Goal: Information Seeking & Learning: Compare options

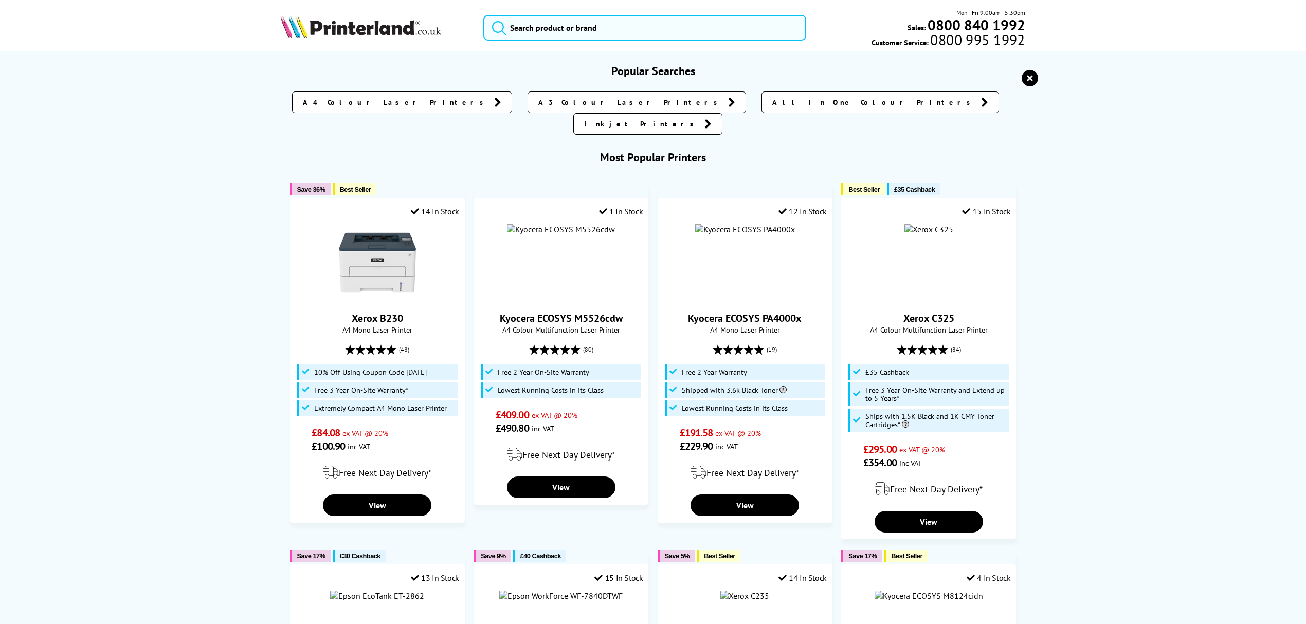
click at [603, 25] on input "search" at bounding box center [644, 28] width 323 height 26
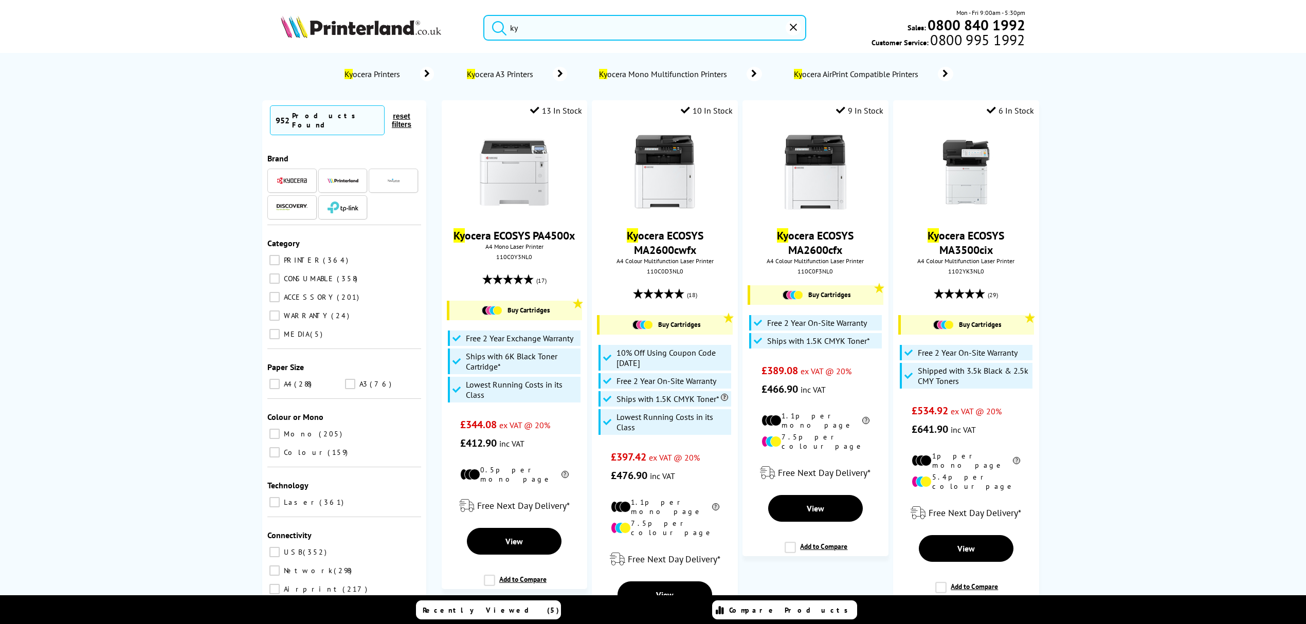
type input "k"
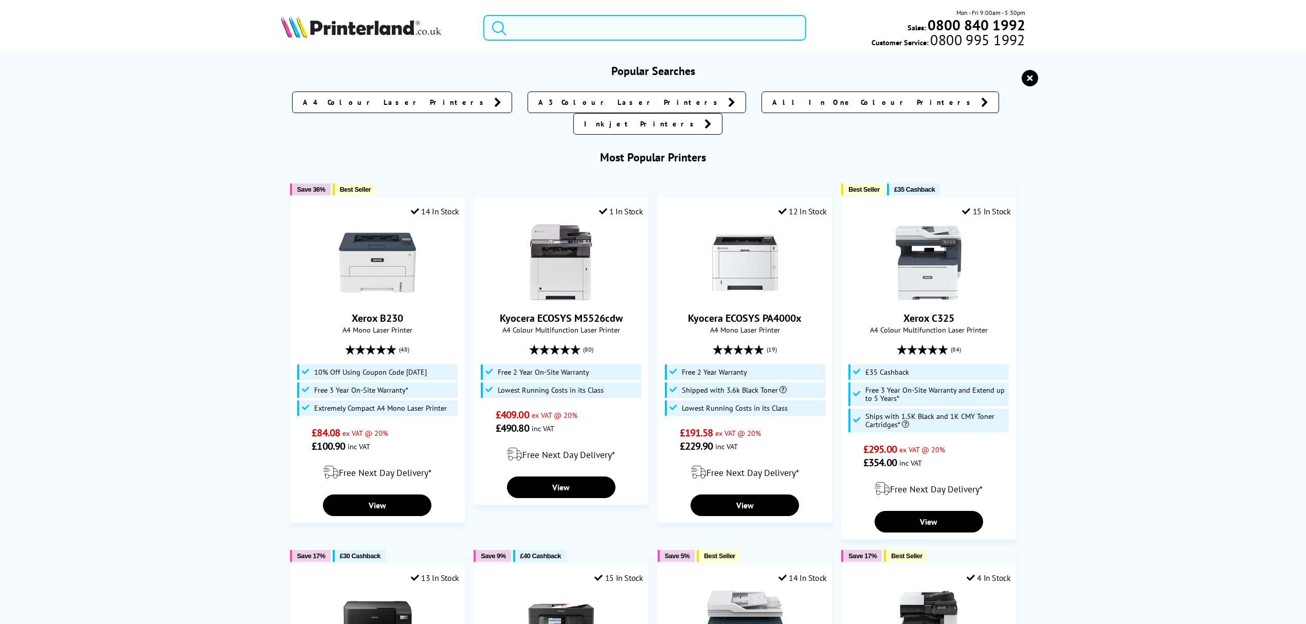
click at [560, 15] on input "search" at bounding box center [644, 28] width 323 height 26
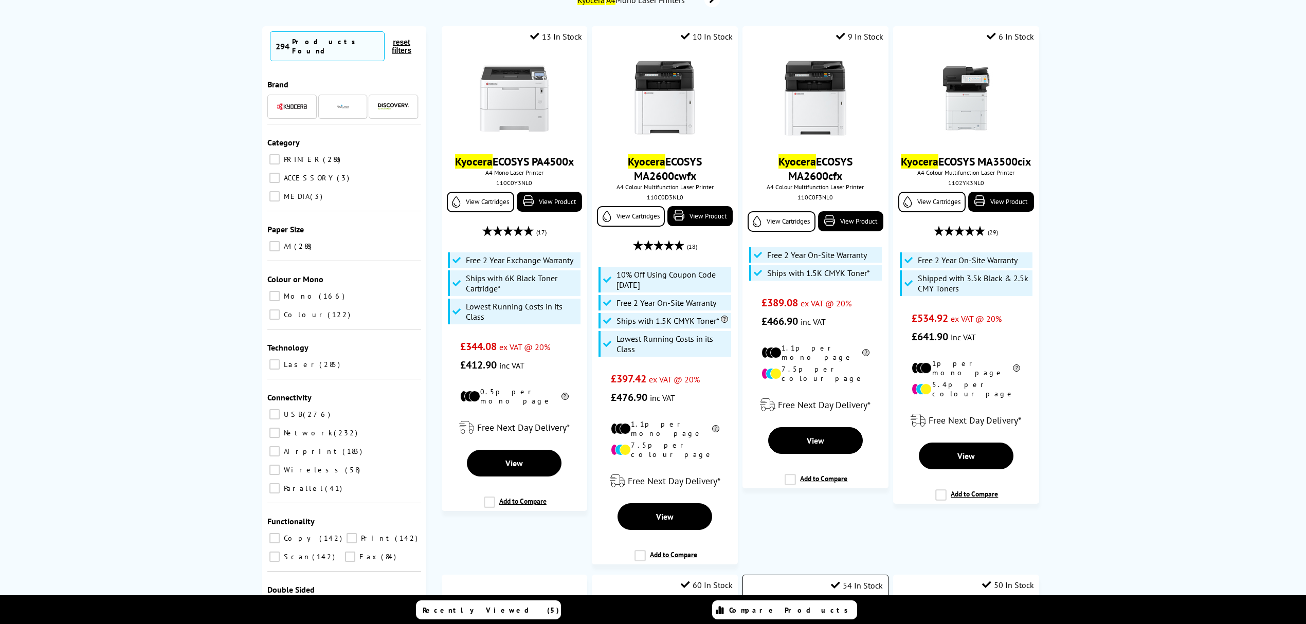
scroll to position [68, 0]
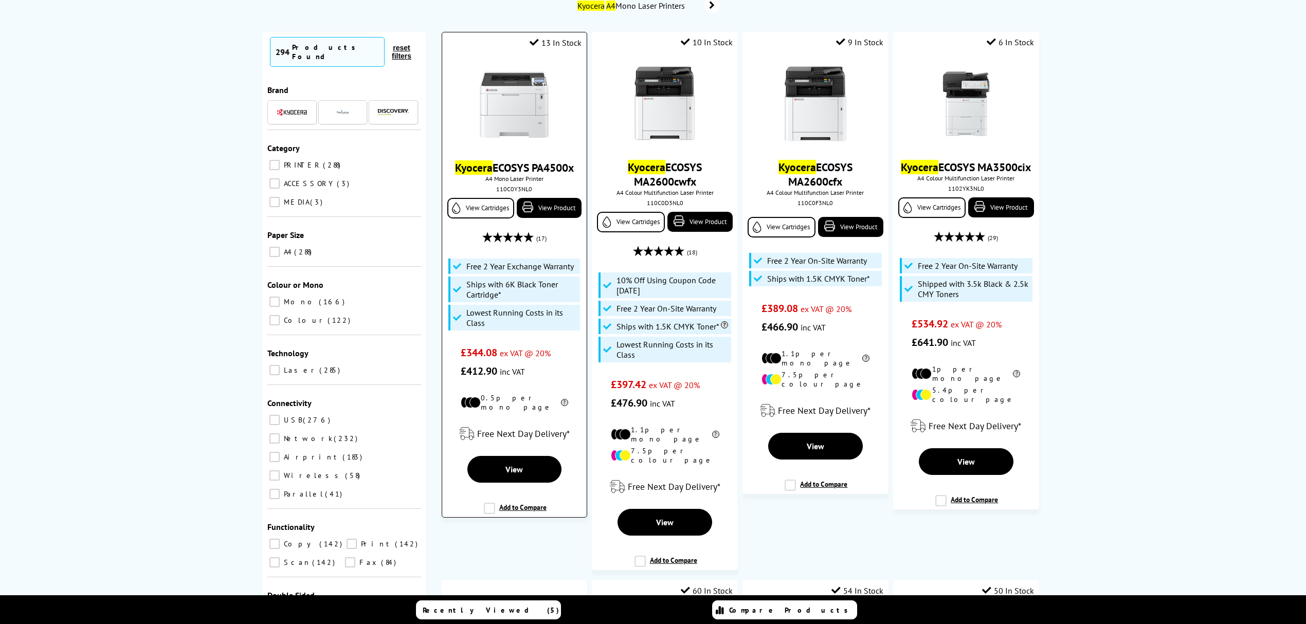
type input "kyocera a4"
click at [510, 101] on img at bounding box center [514, 104] width 77 height 77
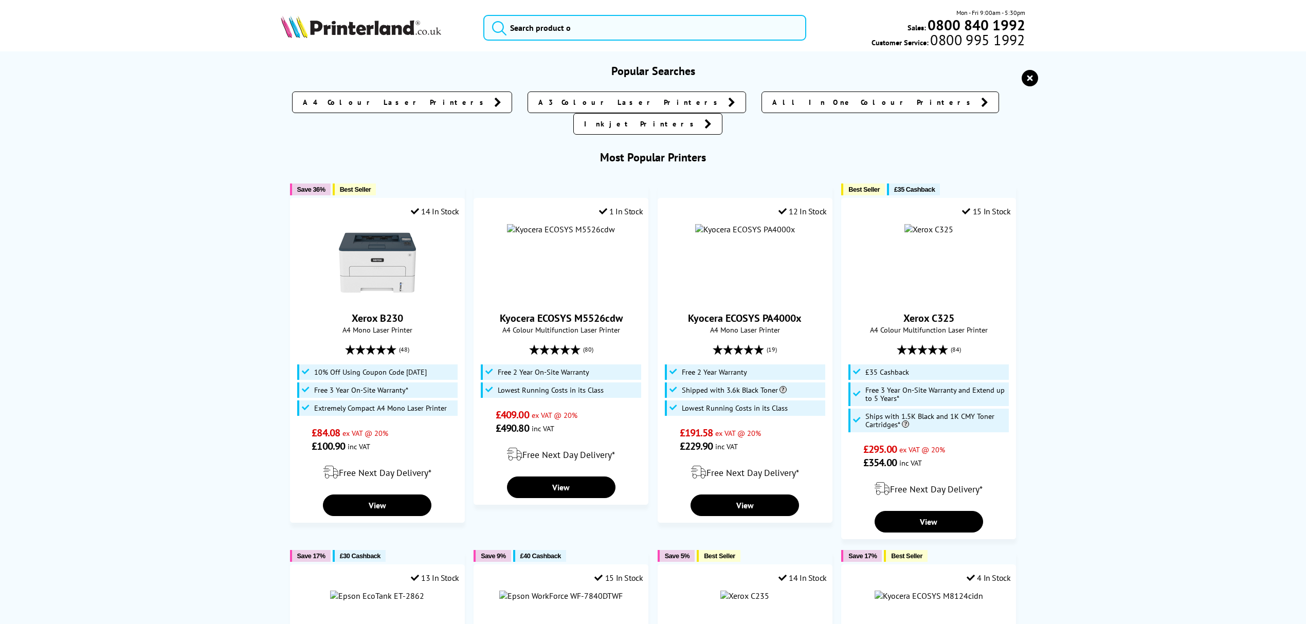
click at [607, 27] on input "search" at bounding box center [644, 28] width 323 height 26
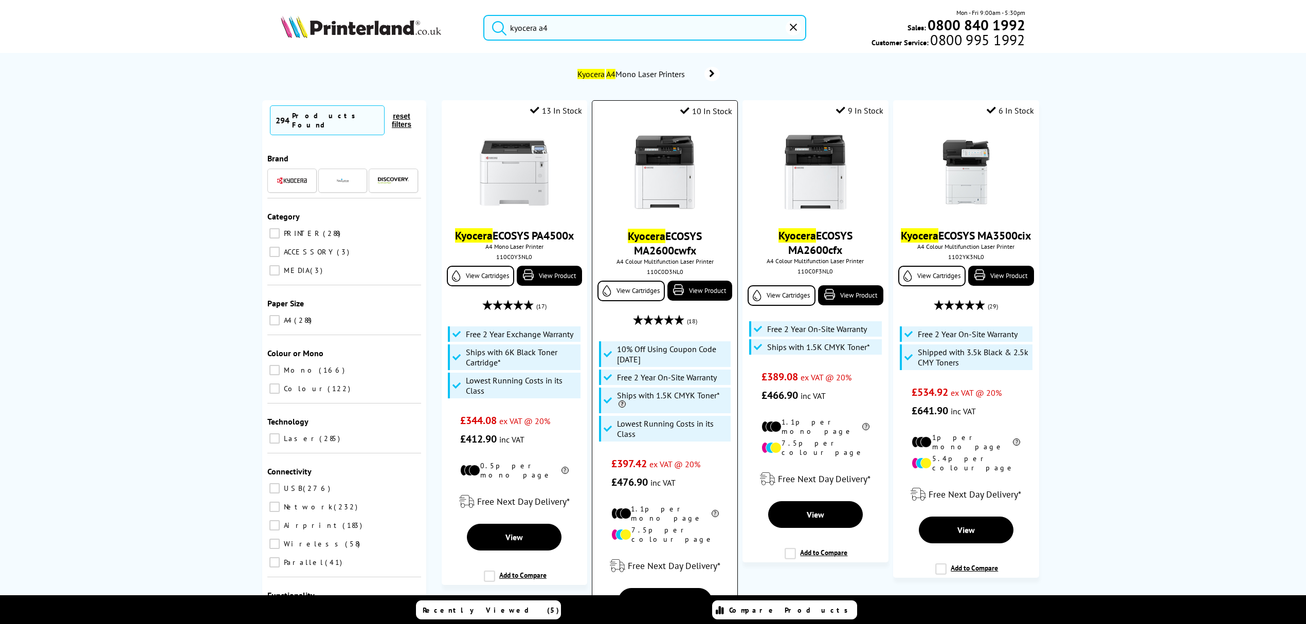
type input "kyocera a4"
click at [655, 167] on img at bounding box center [664, 172] width 77 height 77
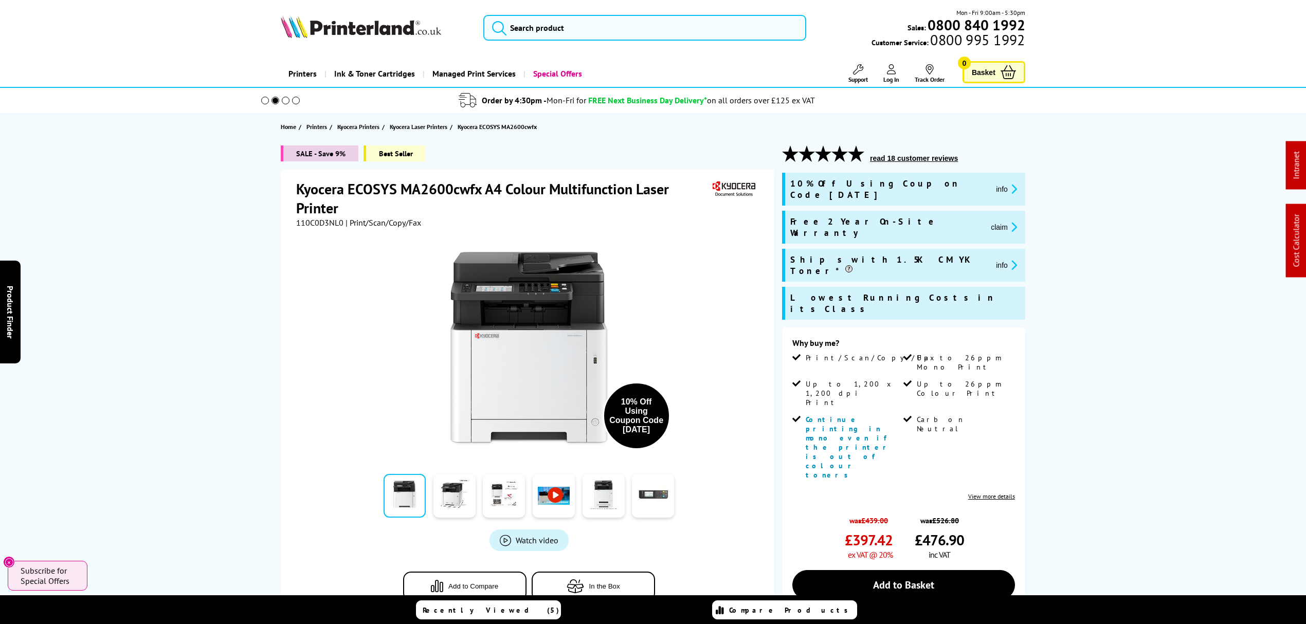
drag, startPoint x: 714, startPoint y: 273, endPoint x: 642, endPoint y: -15, distance: 296.9
click at [637, 36] on input "search" at bounding box center [644, 28] width 323 height 26
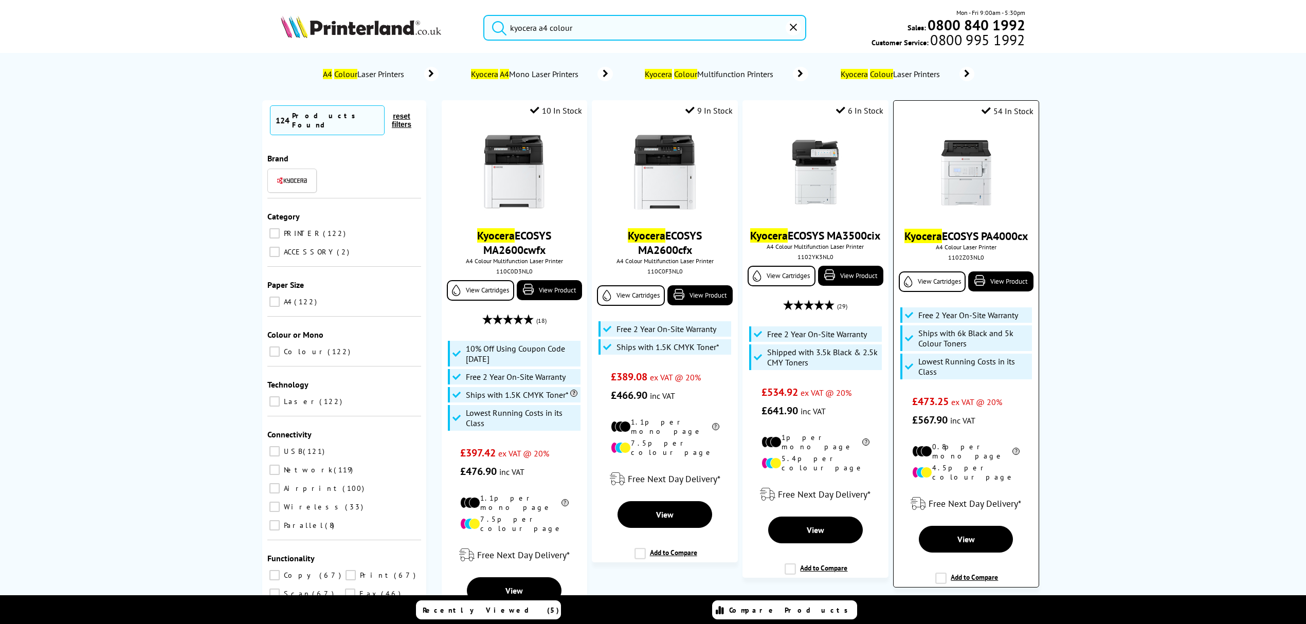
type input "kyocera a4 colour"
drag, startPoint x: 972, startPoint y: 132, endPoint x: 965, endPoint y: 159, distance: 28.1
click at [965, 159] on img at bounding box center [966, 172] width 77 height 77
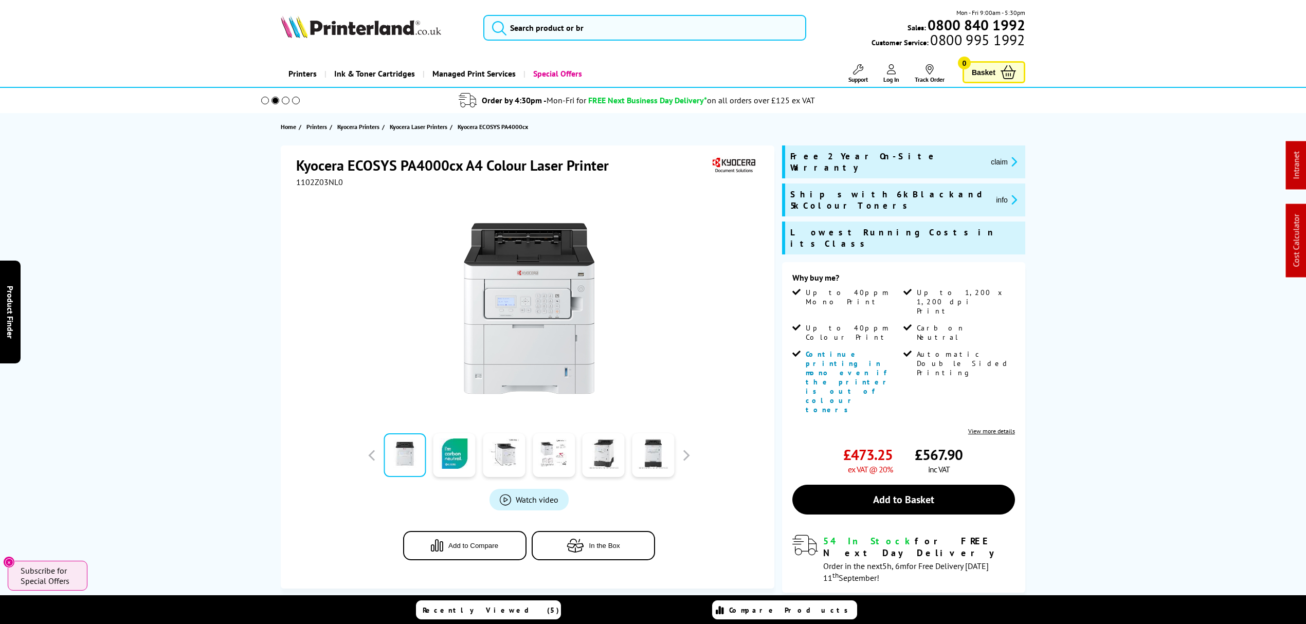
drag, startPoint x: 152, startPoint y: 492, endPoint x: 160, endPoint y: 93, distance: 399.2
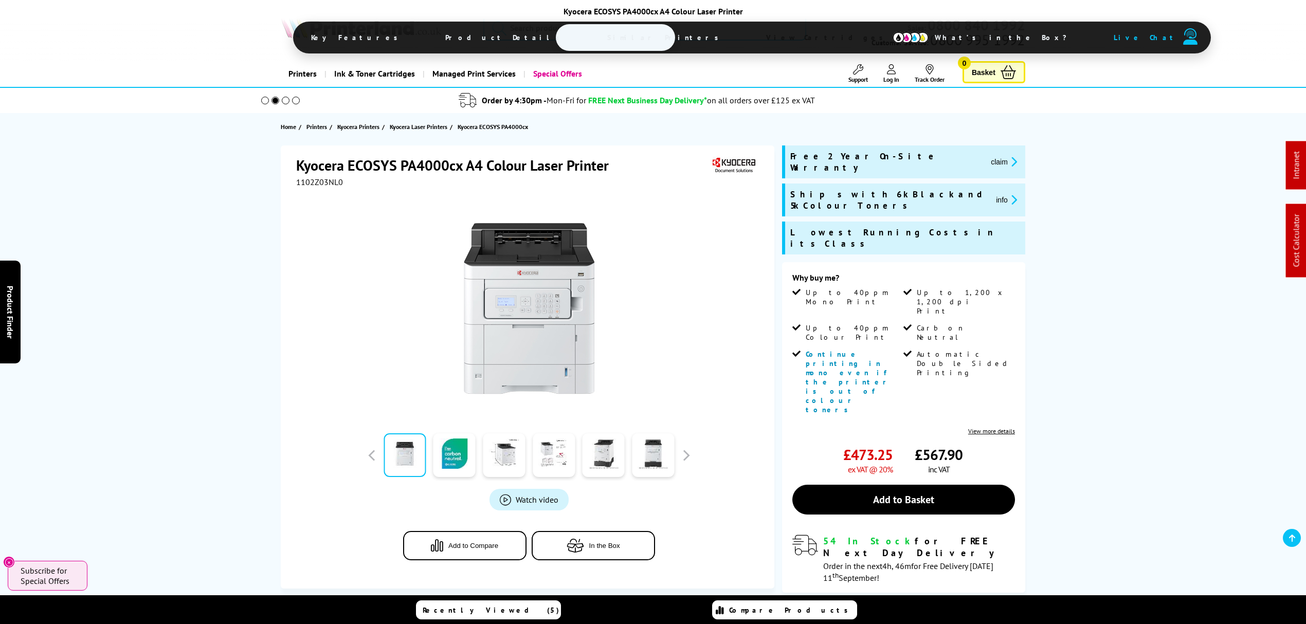
drag, startPoint x: 762, startPoint y: 194, endPoint x: 754, endPoint y: 85, distance: 108.8
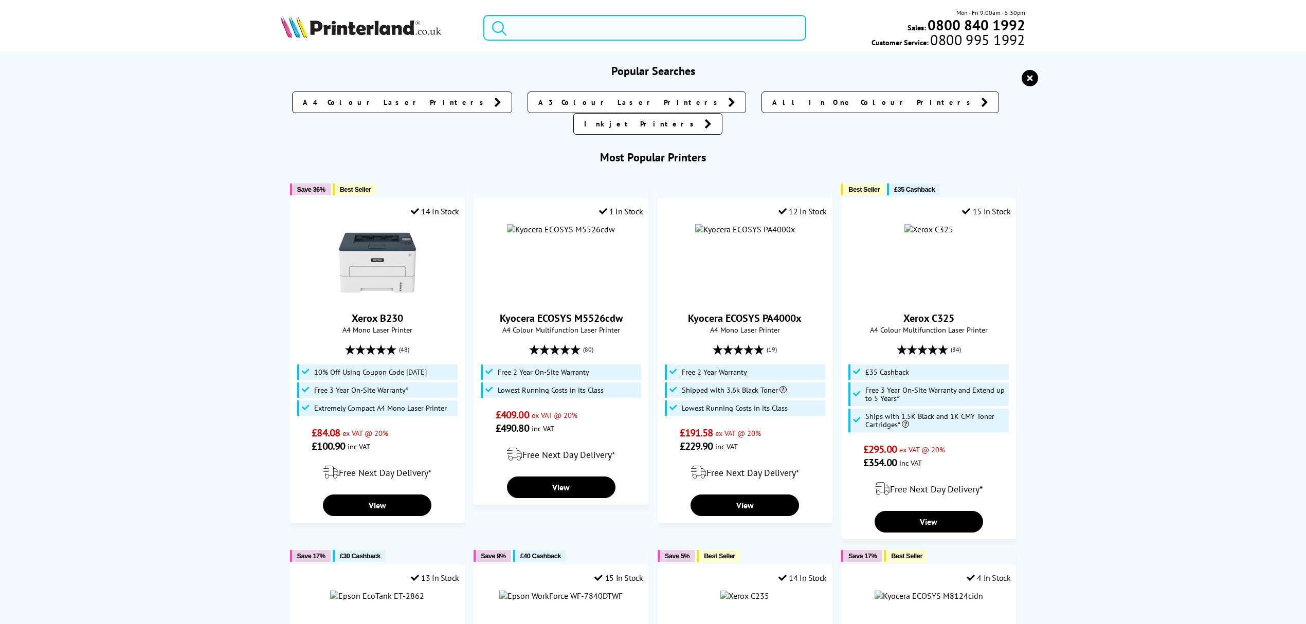
click at [715, 27] on input "search" at bounding box center [644, 28] width 323 height 26
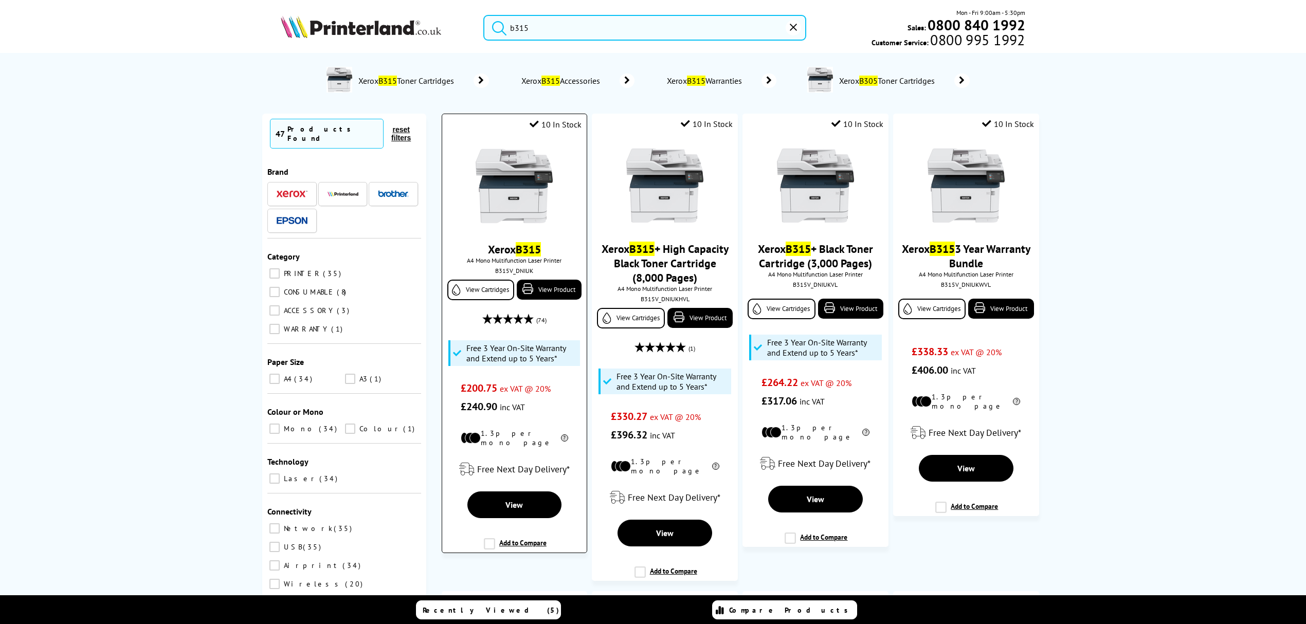
type input "b315"
click at [519, 195] on img at bounding box center [514, 186] width 77 height 77
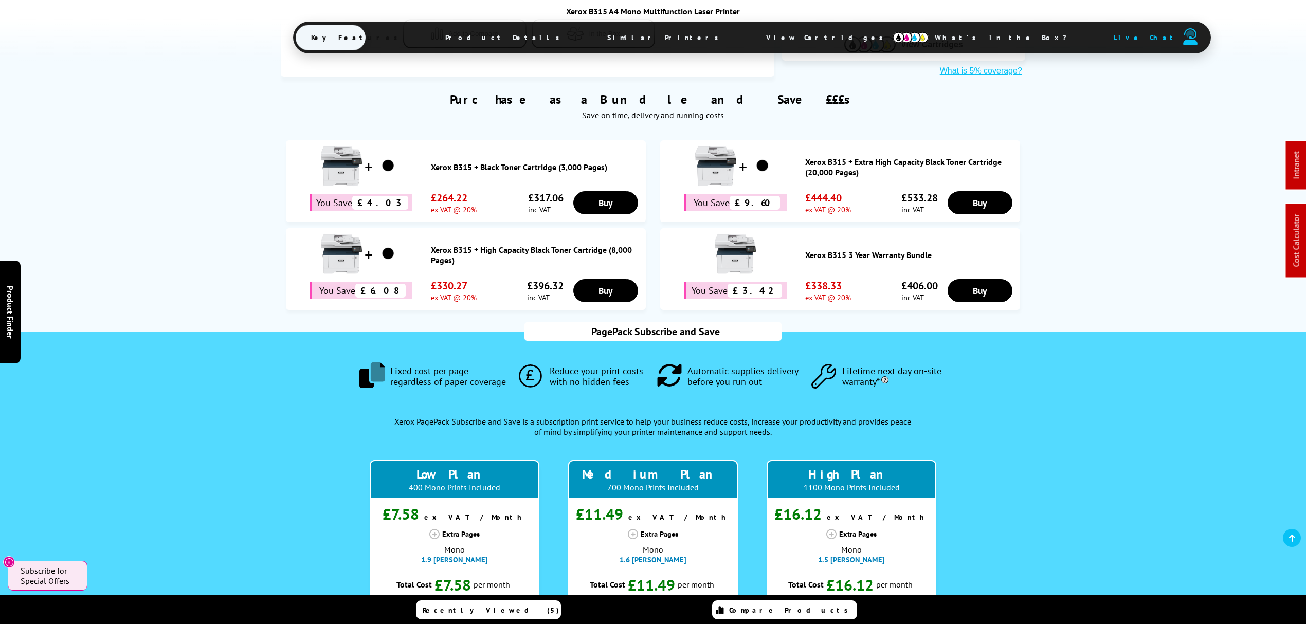
scroll to position [617, 0]
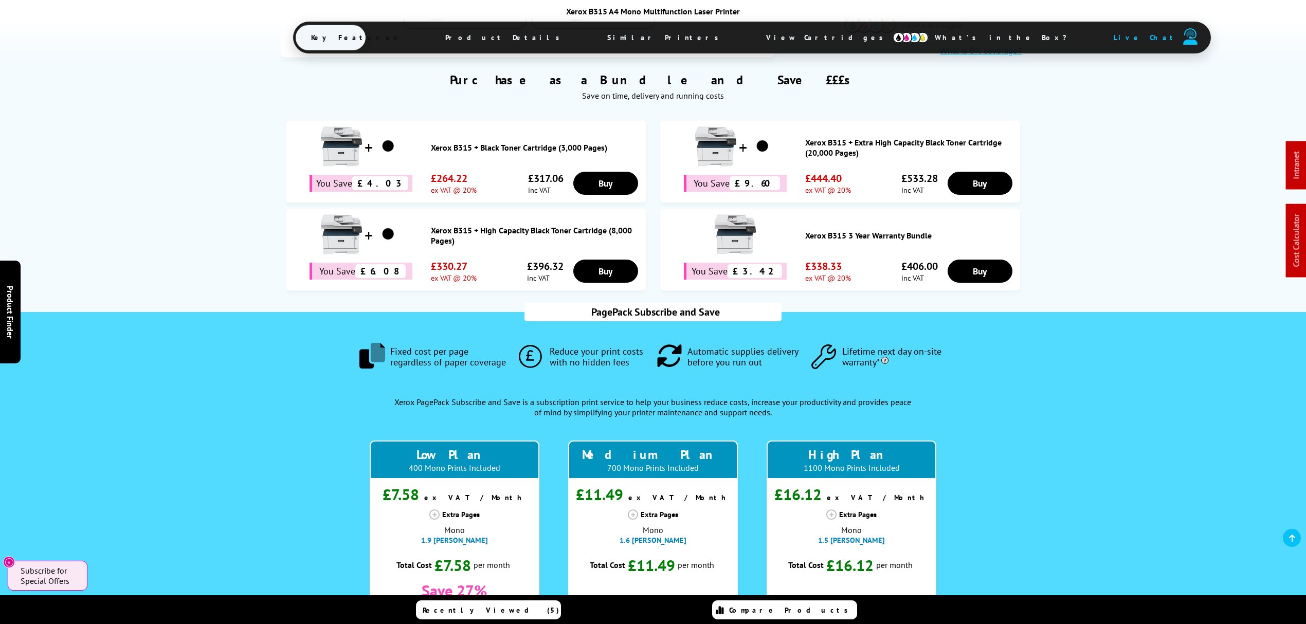
click at [488, 142] on link "Xerox B315 + Black Toner Cartridge (3,000 Pages)" at bounding box center [536, 147] width 210 height 10
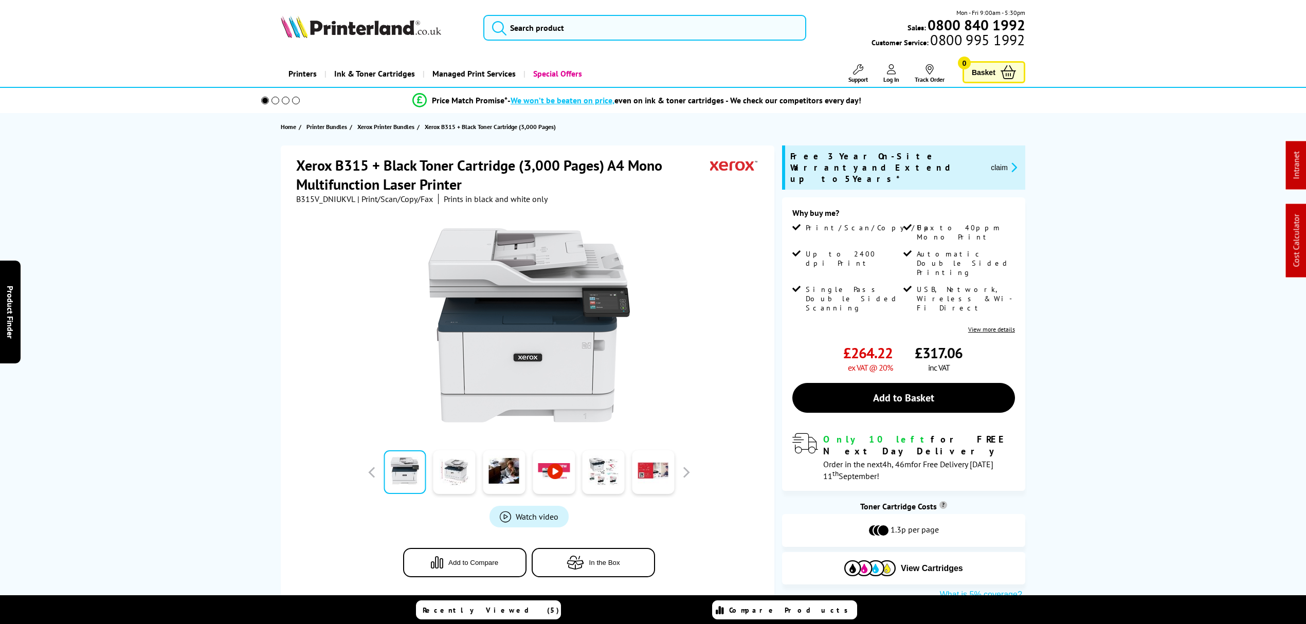
click at [335, 196] on span "B315V_DNIUKVL" at bounding box center [325, 199] width 59 height 10
copy span "B315V_DNIUKVL"
click at [1002, 161] on button "claim" at bounding box center [1004, 167] width 32 height 12
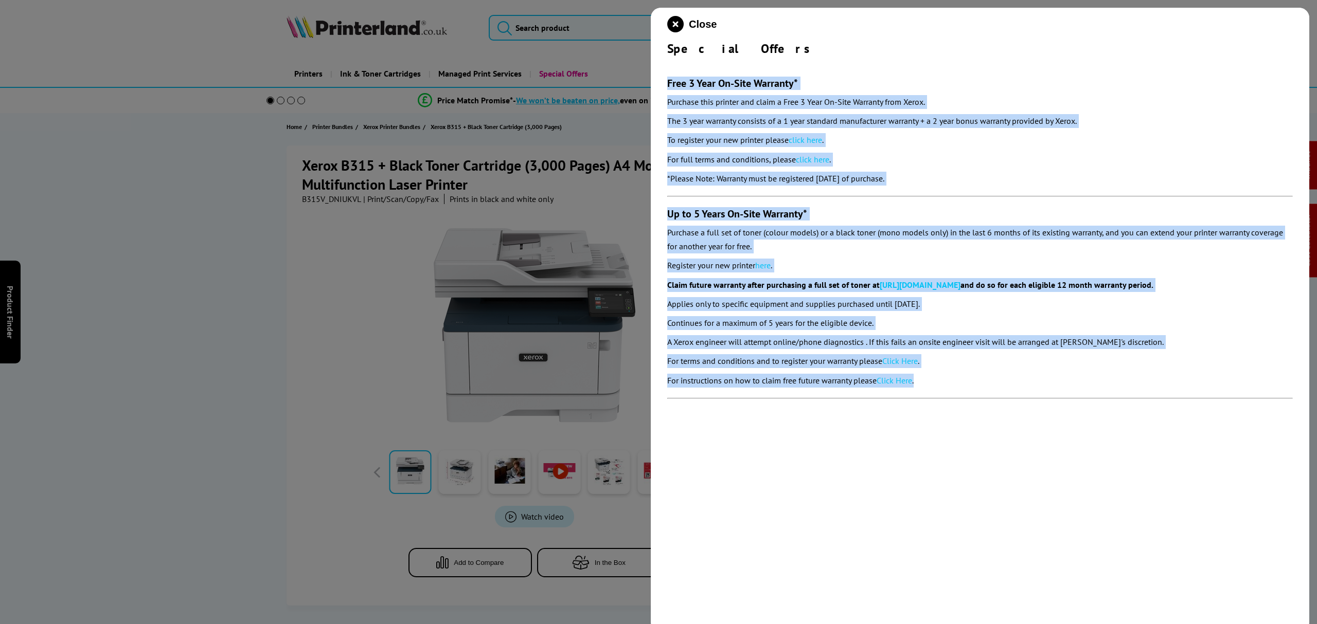
drag, startPoint x: 934, startPoint y: 381, endPoint x: 658, endPoint y: 85, distance: 404.3
click at [658, 85] on div "Close Special Offers Free 3 Year On-Site Warranty* Purchase this printer and cl…" at bounding box center [980, 320] width 658 height 624
copy section "Lore 6 Ipsu Do-Sita Consecte* Adipisci elit seddoei tem incid u Labo 7 Etdo Ma-…"
click at [671, 26] on icon "close modal" at bounding box center [675, 24] width 16 height 16
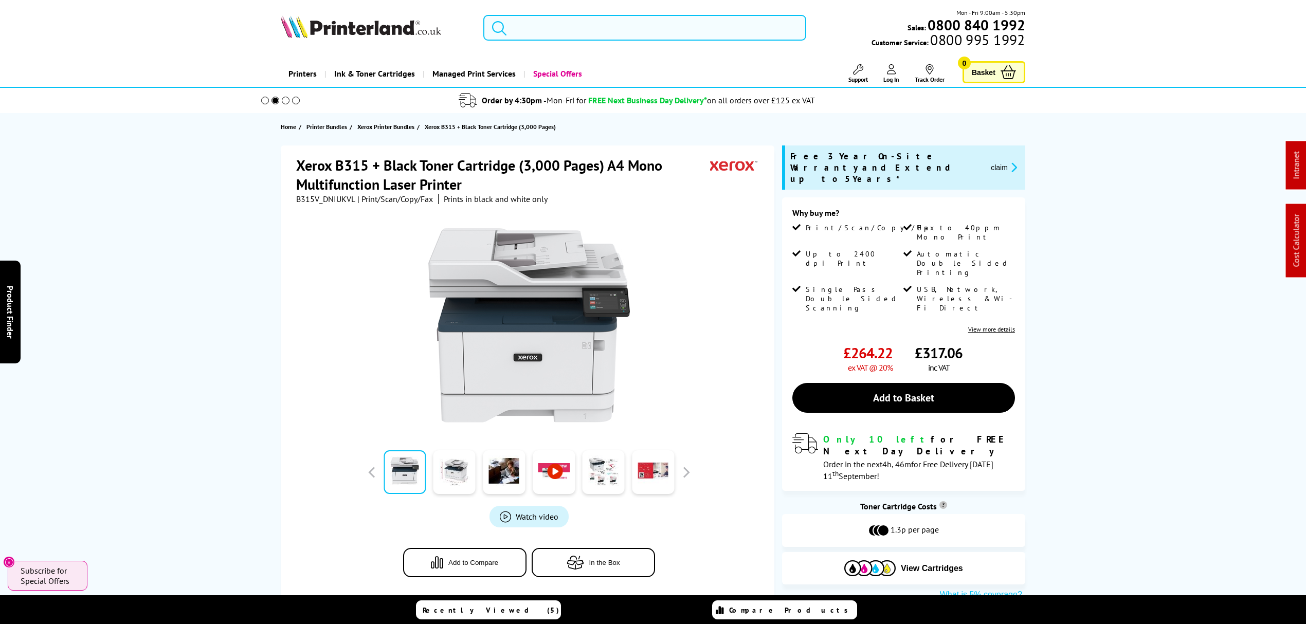
click at [631, 21] on input "search" at bounding box center [644, 28] width 323 height 26
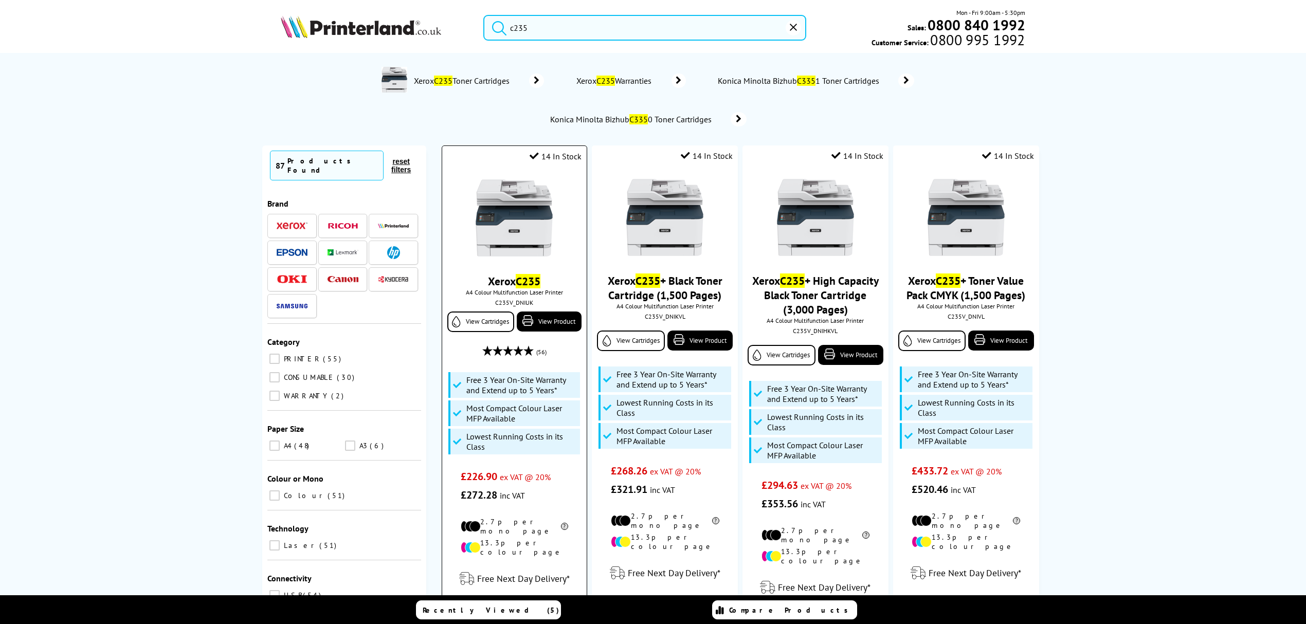
type input "c235"
click at [506, 211] on img at bounding box center [514, 217] width 77 height 77
